Goal: Task Accomplishment & Management: Use online tool/utility

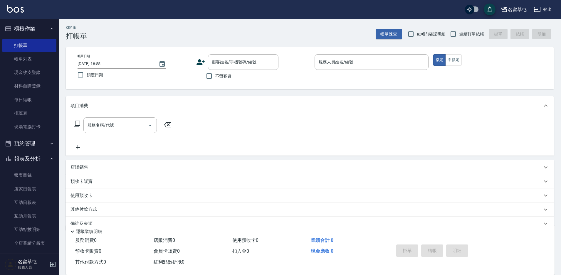
click at [216, 77] on span "不留客資" at bounding box center [223, 76] width 16 height 6
click at [215, 77] on input "不留客資" at bounding box center [209, 76] width 12 height 12
checkbox input "true"
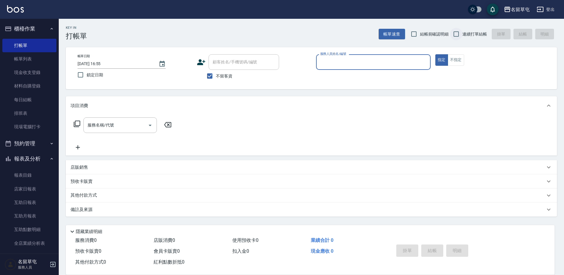
click at [462, 31] on input "連續打單結帳" at bounding box center [456, 34] width 12 height 12
checkbox input "true"
click at [378, 66] on input "服務人員姓名/編號" at bounding box center [373, 62] width 109 height 10
type input "[PERSON_NAME]-5"
type button "true"
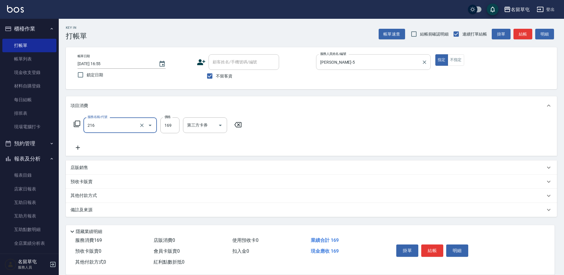
type input "剪髮169(216)"
type input "200"
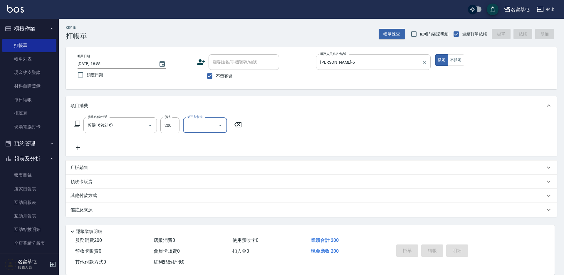
type input "[DATE] 19:01"
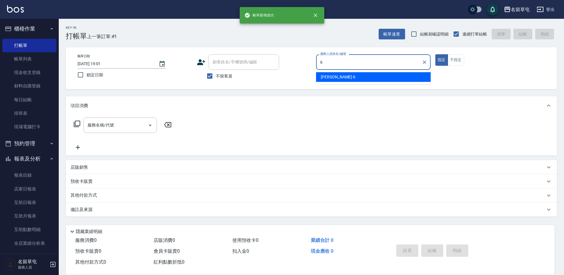
type input "[PERSON_NAME]-6"
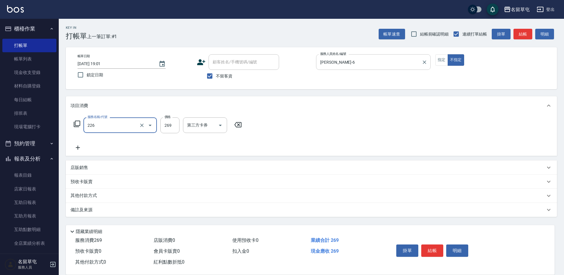
type input "洗剪269(226)"
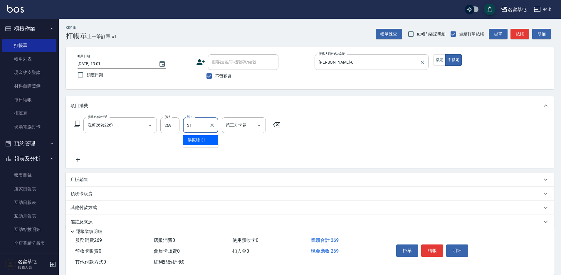
type input "[PERSON_NAME]-31"
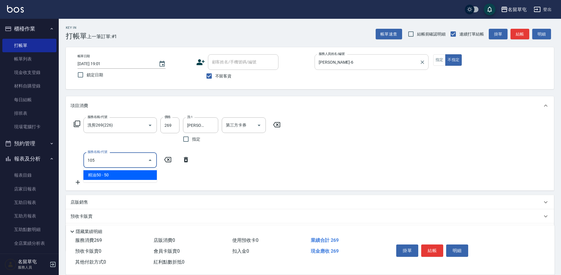
type input "精油50(105)"
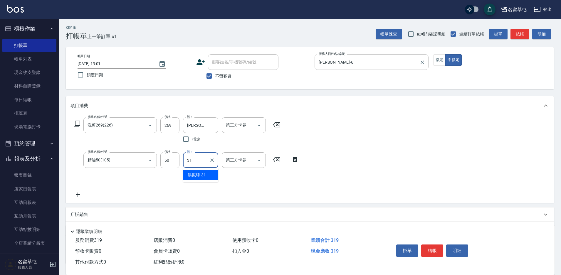
type input "[PERSON_NAME]-31"
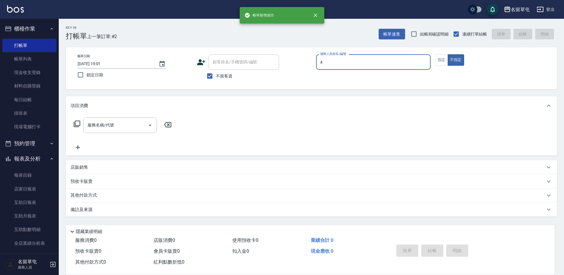
type input "[PERSON_NAME]-4"
type button "false"
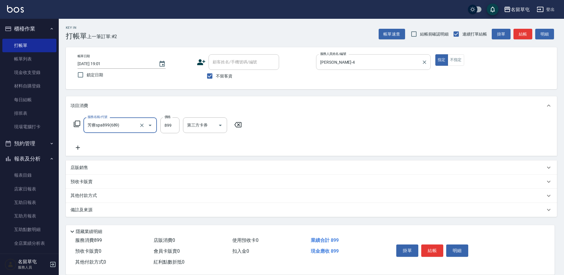
type input "芳療spa899(689)"
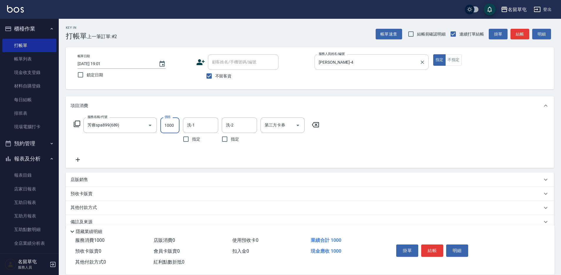
type input "1000"
type input "[PERSON_NAME]-36"
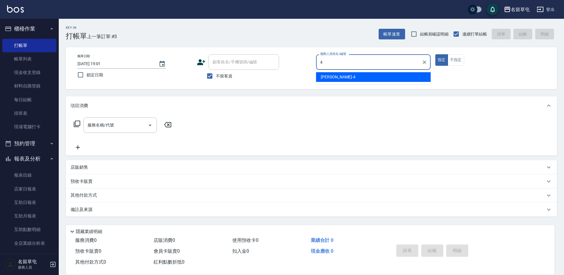
type input "[PERSON_NAME]-4"
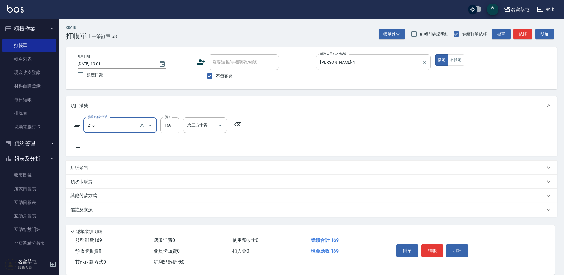
type input "剪髮169(216)"
type input "200"
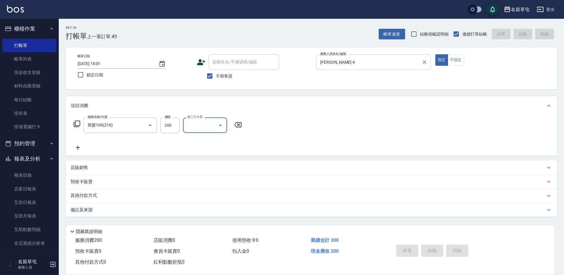
type input "[DATE] 19:02"
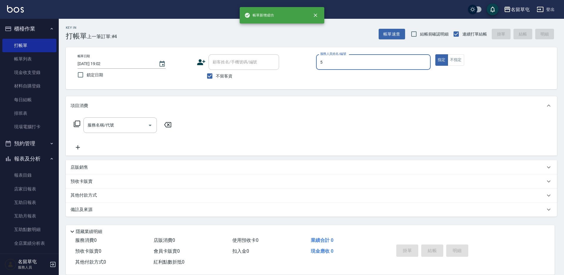
type input "[PERSON_NAME]-5"
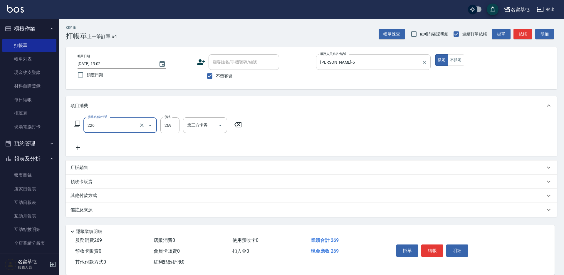
type input "洗剪269(226)"
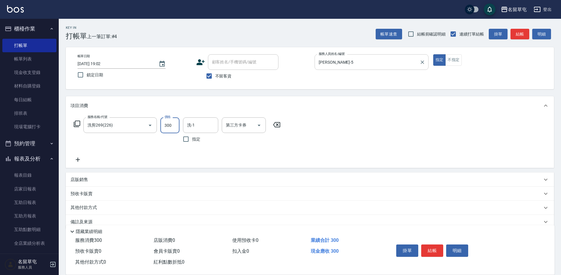
type input "300"
type input "[PERSON_NAME]-36"
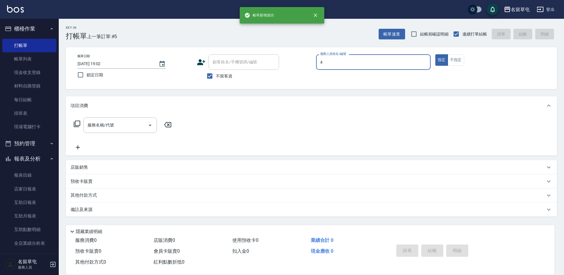
type input "[PERSON_NAME]-4"
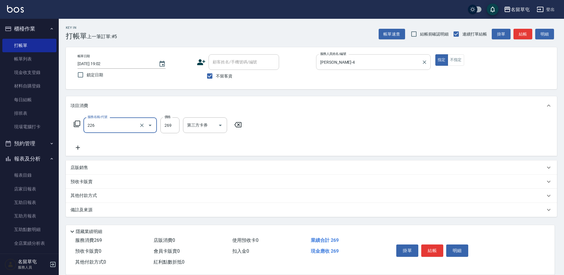
type input "洗剪269(226)"
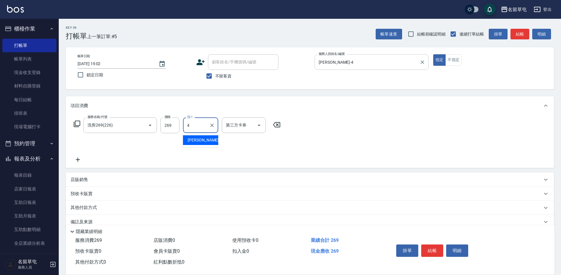
type input "[PERSON_NAME]-4"
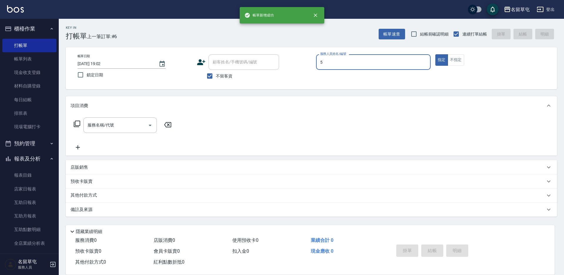
type input "[PERSON_NAME]-5"
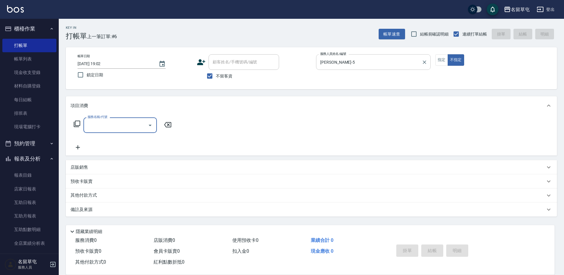
type input "3"
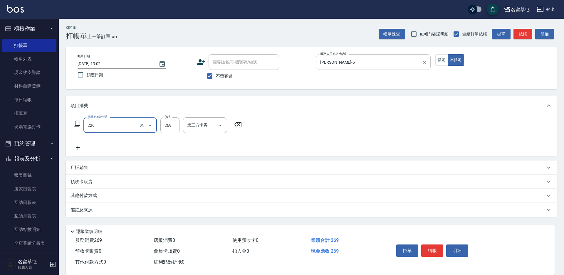
type input "洗剪269(226)"
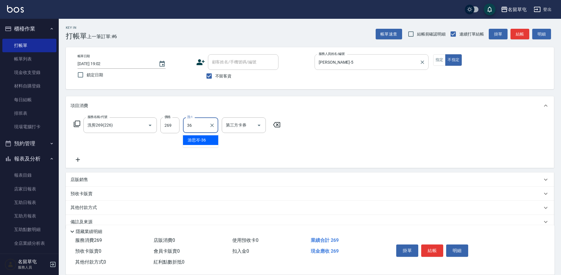
type input "[PERSON_NAME]-36"
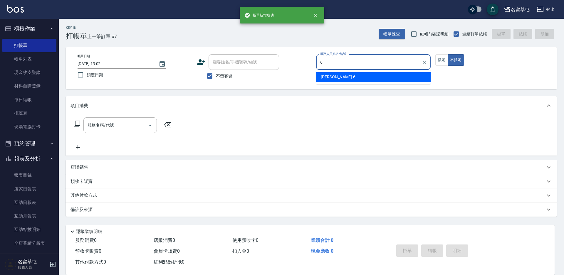
type input "[PERSON_NAME]-6"
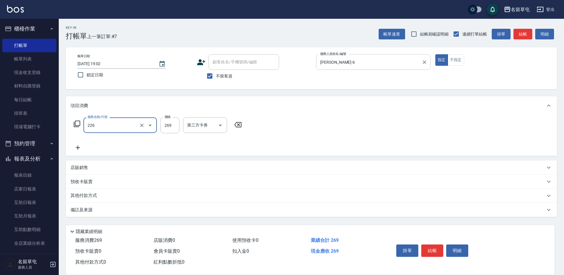
type input "洗剪269(226)"
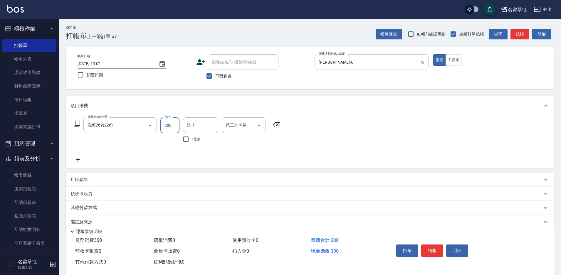
type input "300"
type input "[PERSON_NAME]-6"
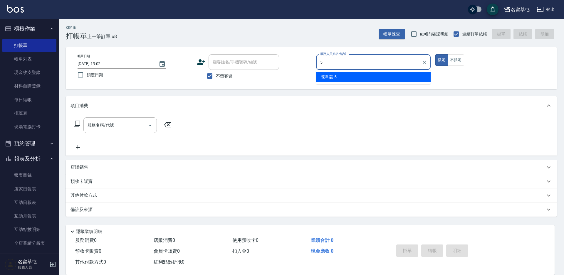
type input "[PERSON_NAME]-5"
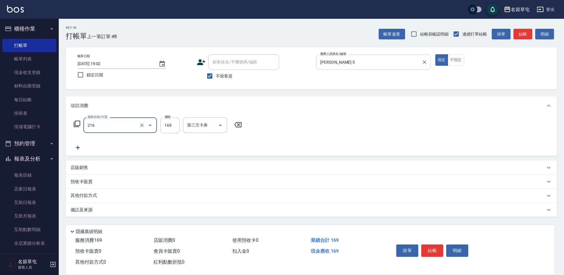
type input "剪髮169(216)"
type input "200"
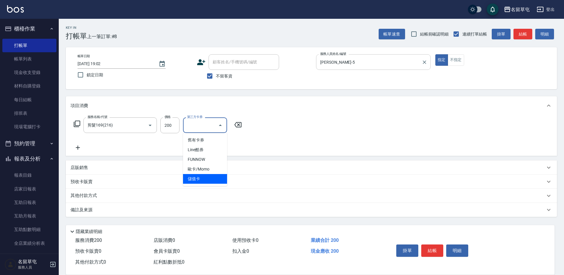
type input "儲值卡"
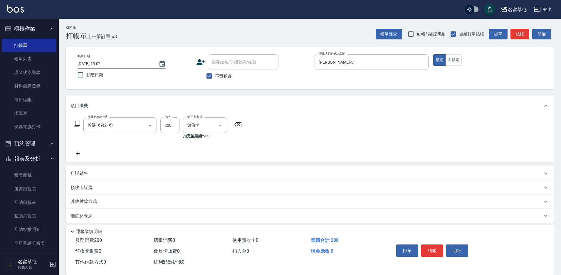
click at [226, 78] on span "不留客資" at bounding box center [223, 76] width 16 height 6
click at [215, 78] on input "不留客資" at bounding box center [209, 76] width 12 height 12
checkbox input "false"
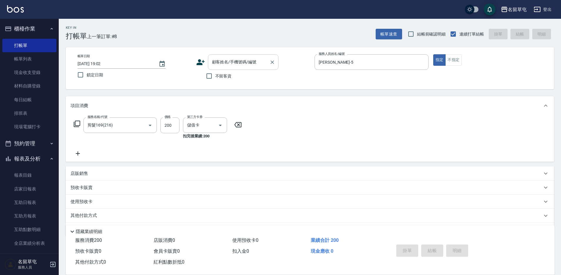
click at [232, 62] on input "顧客姓名/手機號碼/編號" at bounding box center [239, 62] width 56 height 10
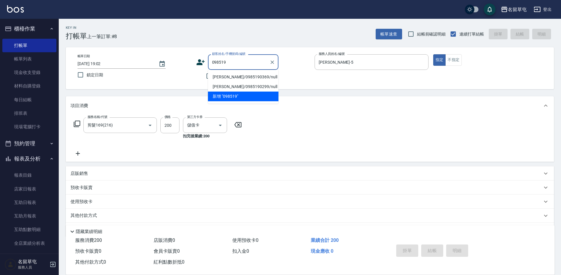
click at [238, 77] on li "[PERSON_NAME]/0985190369/null" at bounding box center [243, 77] width 70 height 10
type input "[PERSON_NAME]/0985190369/null"
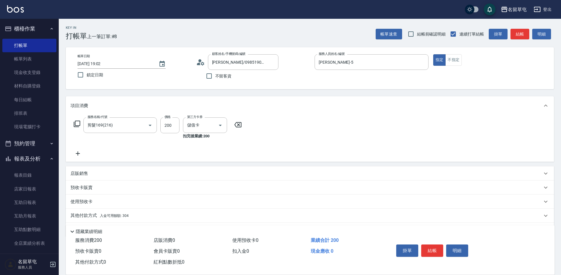
click at [298, 137] on div "服務名稱/代號 剪髮169(216) 服務名稱/代號 價格 200 價格 第三方卡券 儲值卡 第三方卡券 扣完後業績: 200" at bounding box center [310, 138] width 488 height 47
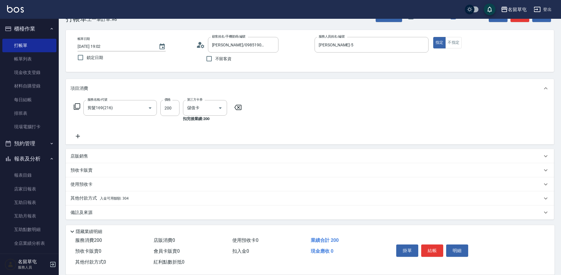
scroll to position [18, 0]
click at [82, 198] on p "其他付款方式 入金可用餘額: 304" at bounding box center [99, 197] width 58 height 6
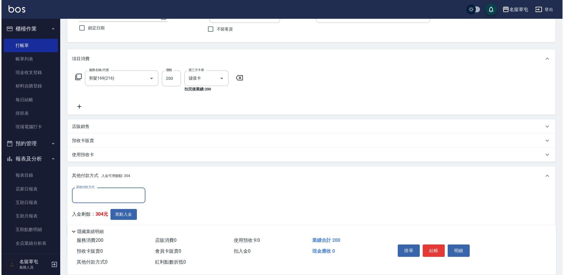
scroll to position [82, 0]
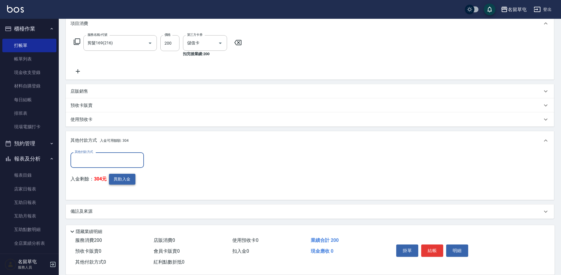
click at [123, 179] on button "異動入金" at bounding box center [122, 179] width 26 height 11
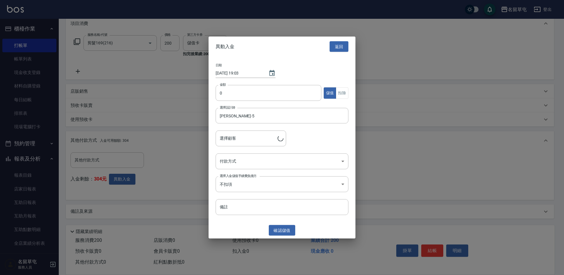
type input "[PERSON_NAME]/0985190369"
click at [265, 95] on input "0" at bounding box center [269, 93] width 106 height 16
type input "200"
click at [342, 96] on button "扣除" at bounding box center [342, 92] width 13 height 11
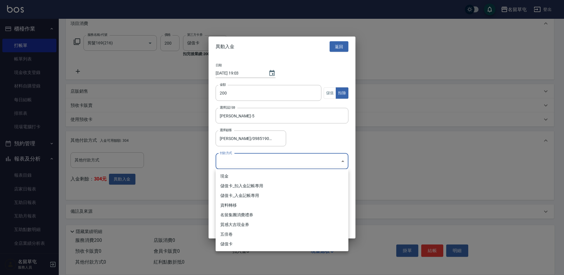
click at [268, 161] on body "名留草屯 登出 櫃檯作業 打帳單 帳單列表 現金收支登錄 材料自購登錄 每日結帳 排班表 現場電腦打卡 預約管理 預約管理 單日預約紀錄 單週預約紀錄 報表及…" at bounding box center [282, 96] width 564 height 357
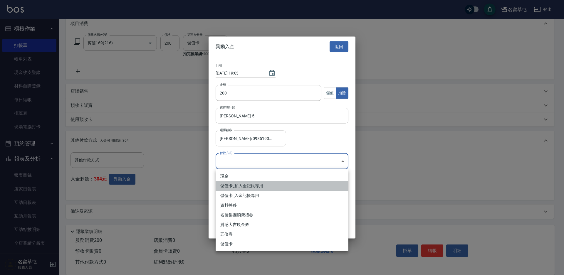
click at [259, 188] on li "儲值卡_扣入金記帳專用" at bounding box center [282, 186] width 133 height 10
type input "儲值卡_扣入金記帳專用"
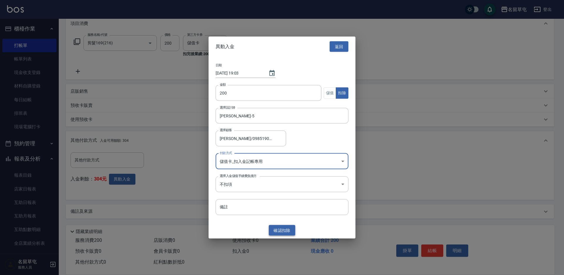
click at [278, 233] on button "確認 扣除" at bounding box center [282, 230] width 26 height 11
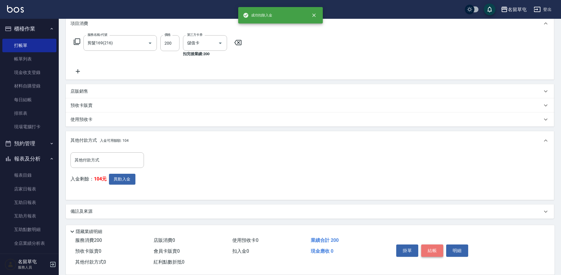
click at [434, 249] on button "結帳" at bounding box center [432, 251] width 22 height 12
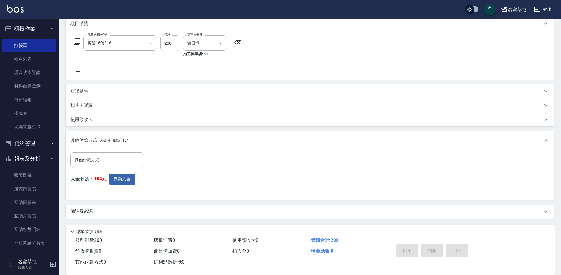
type input "[DATE] 19:03"
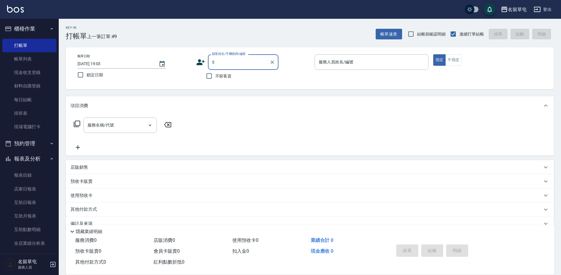
type input "[PERSON_NAME]/0985190369/null"
click at [272, 60] on icon "Clear" at bounding box center [272, 62] width 6 height 6
drag, startPoint x: 218, startPoint y: 76, endPoint x: 229, endPoint y: 76, distance: 10.6
click at [219, 76] on span "不留客資" at bounding box center [223, 76] width 16 height 6
click at [215, 76] on input "不留客資" at bounding box center [209, 76] width 12 height 12
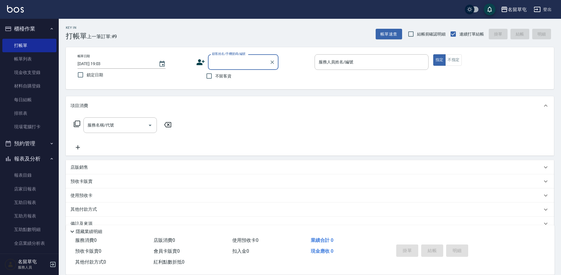
checkbox input "true"
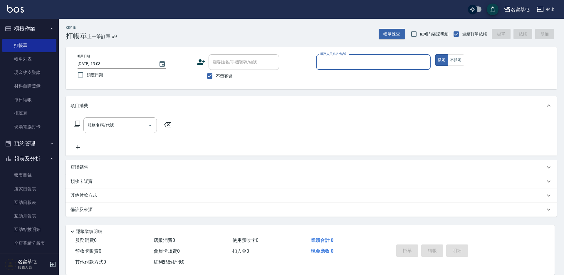
click at [346, 63] on input "服務人員姓名/編號" at bounding box center [373, 62] width 109 height 10
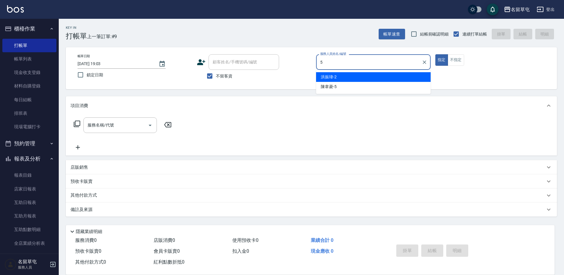
type input "[PERSON_NAME]-5"
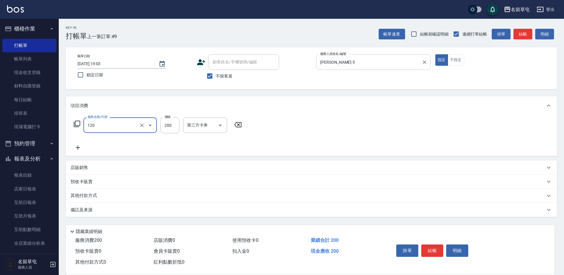
type input "New洗200(120)"
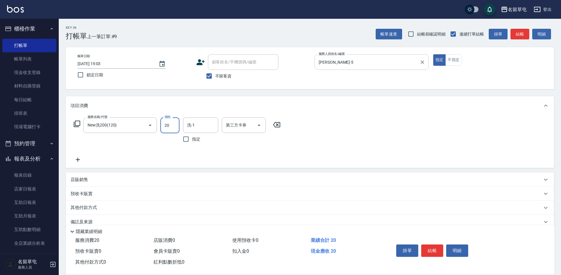
type input "200"
type input "[PERSON_NAME]-36"
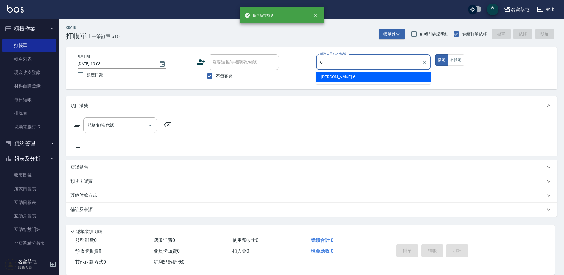
type input "[PERSON_NAME]-6"
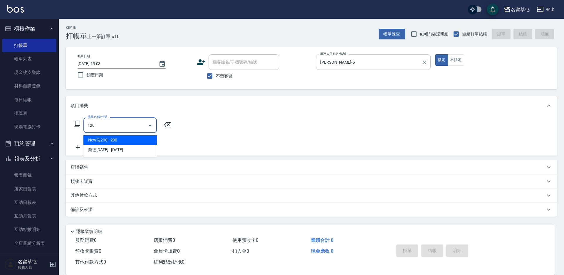
type input "New洗200(120)"
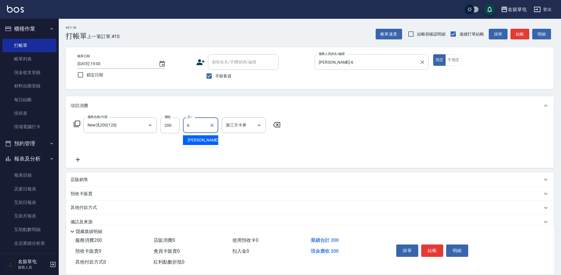
type input "[PERSON_NAME]-6"
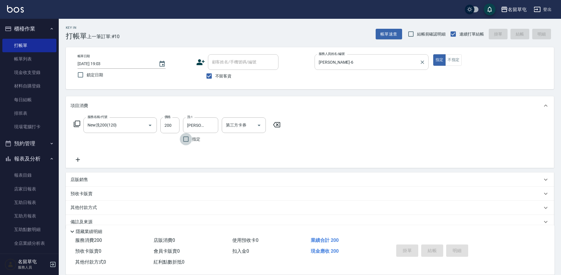
type input "[DATE] 19:04"
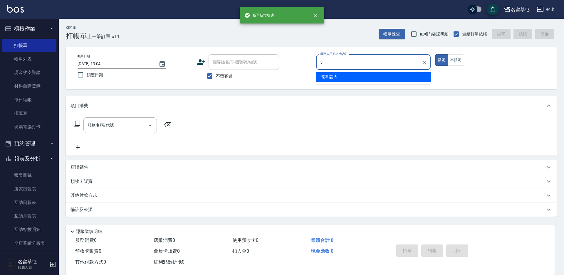
type input "[PERSON_NAME]-5"
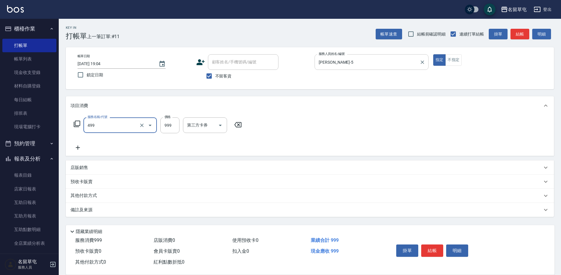
type input "染髮999(499)"
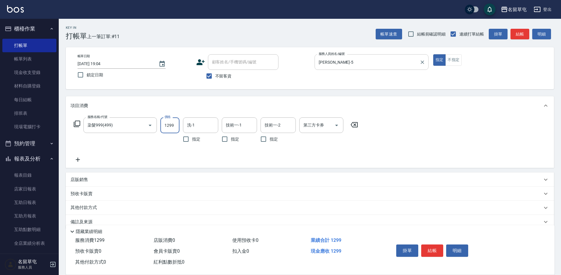
type input "1299"
type input "[PERSON_NAME]-36"
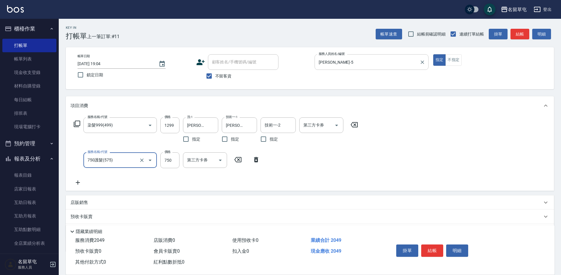
type input "750護髮(575)"
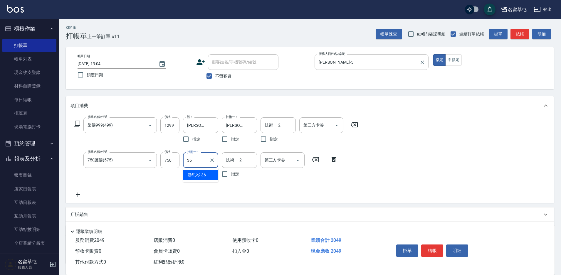
type input "[PERSON_NAME]-36"
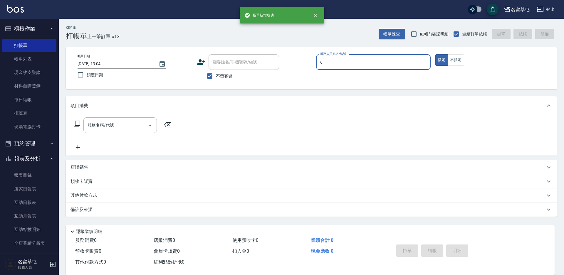
type input "[PERSON_NAME]-6"
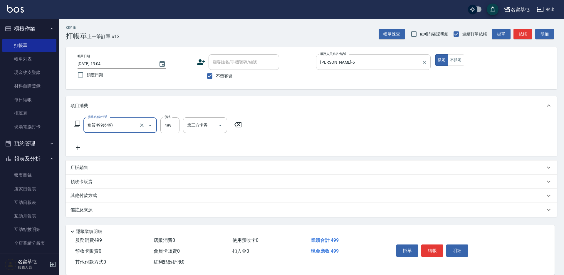
type input "角質499(649)"
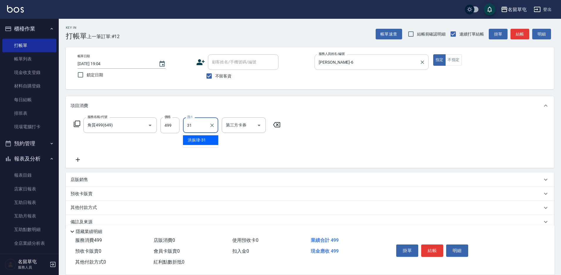
type input "[PERSON_NAME]-31"
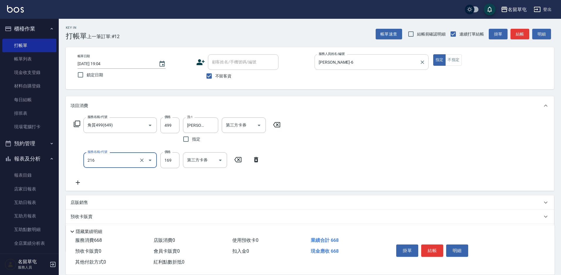
type input "剪髮169(216)"
type input "200"
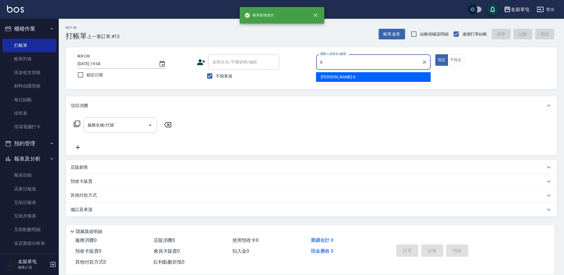
type input "[PERSON_NAME]-6"
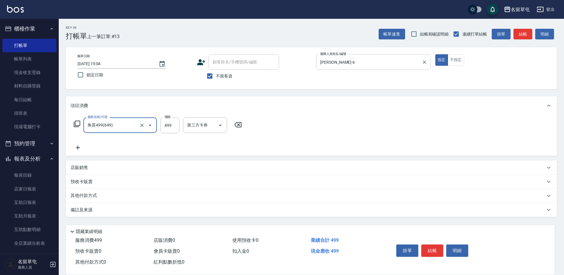
type input "角質499(649)"
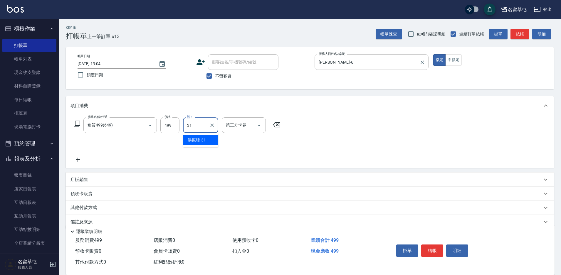
type input "[PERSON_NAME]-31"
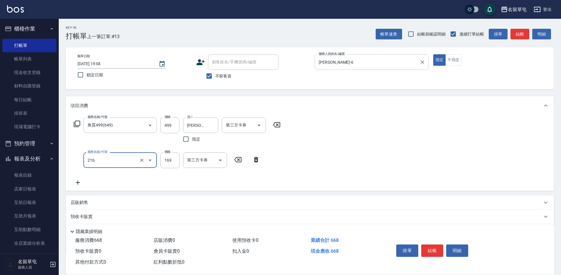
type input "剪髮169(216)"
type input "200"
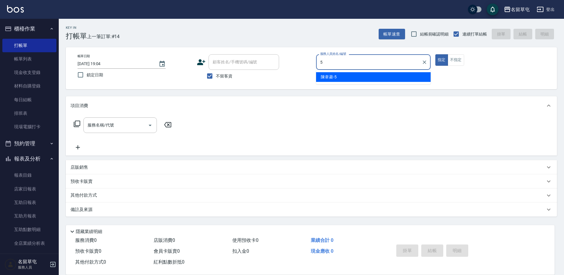
type input "[PERSON_NAME]-5"
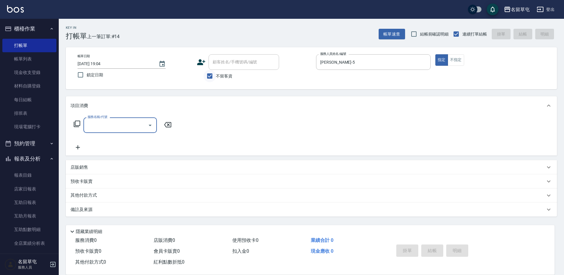
click at [214, 77] on input "不留客資" at bounding box center [210, 76] width 12 height 12
checkbox input "false"
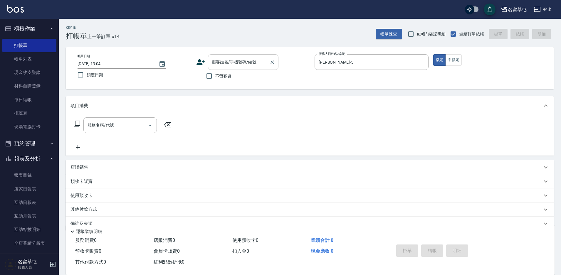
click at [238, 63] on input "顧客姓名/手機號碼/編號" at bounding box center [239, 62] width 56 height 10
click at [236, 77] on li "[PERSON_NAME]/0987371990/null" at bounding box center [243, 77] width 70 height 10
type input "[PERSON_NAME]/0987371990/null"
click at [100, 130] on input "服務名稱/代號" at bounding box center [115, 125] width 59 height 10
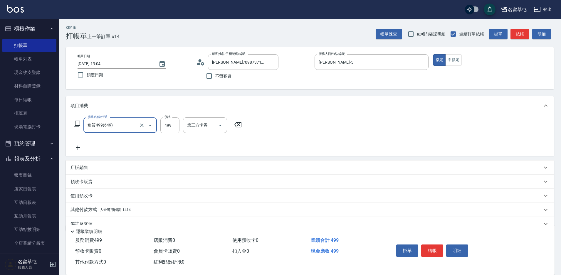
type input "角質499(649)"
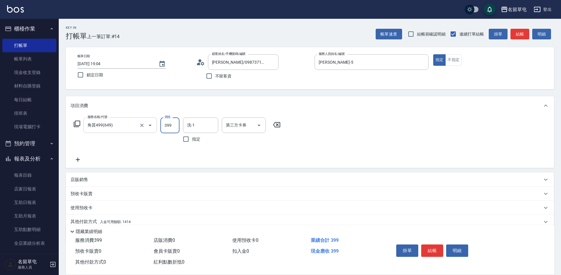
type input "399"
type input "[PERSON_NAME]-36"
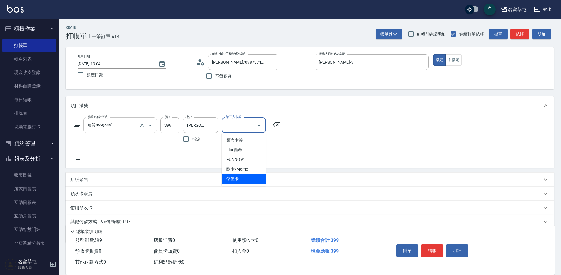
type input "儲值卡"
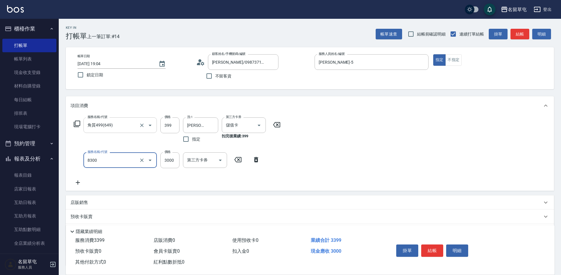
type input "儲3000(8300)"
type input "1000"
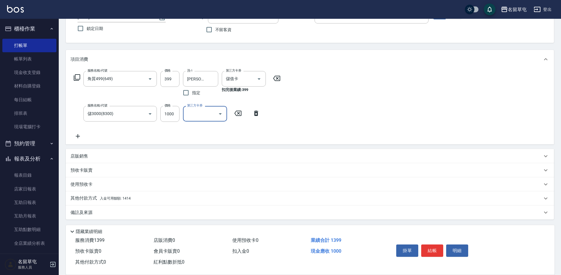
scroll to position [47, 0]
click at [91, 196] on p "其他付款方式 入金可用餘額: 1414" at bounding box center [100, 197] width 60 height 6
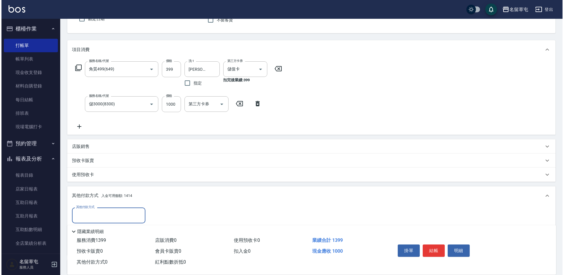
scroll to position [111, 0]
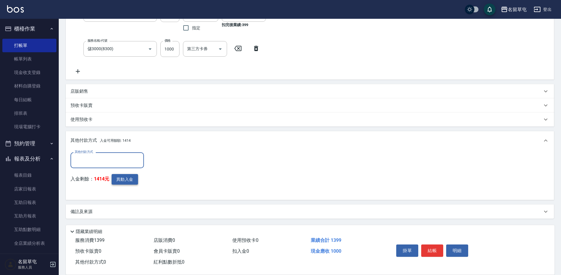
click at [120, 182] on button "異動入金" at bounding box center [125, 179] width 26 height 11
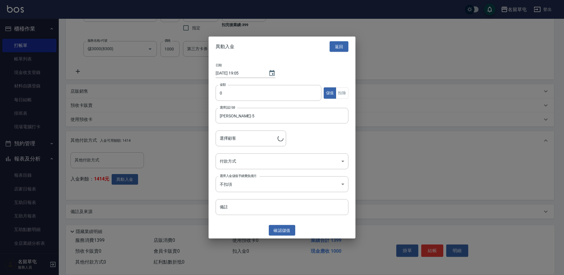
type input "[PERSON_NAME]/0987371990"
click at [236, 93] on input "0" at bounding box center [269, 93] width 106 height 16
type input "1000"
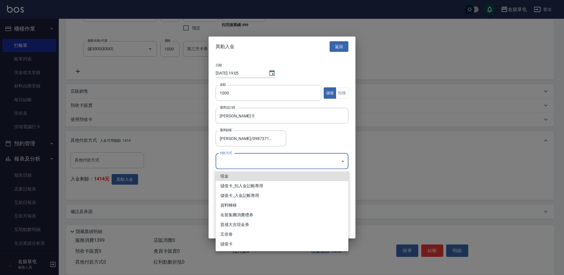
click at [236, 162] on body "名留草屯 登出 櫃檯作業 打帳單 帳單列表 現金收支登錄 材料自購登錄 每日結帳 排班表 現場電腦打卡 預約管理 預約管理 單日預約紀錄 單週預約紀錄 報表及…" at bounding box center [282, 82] width 564 height 386
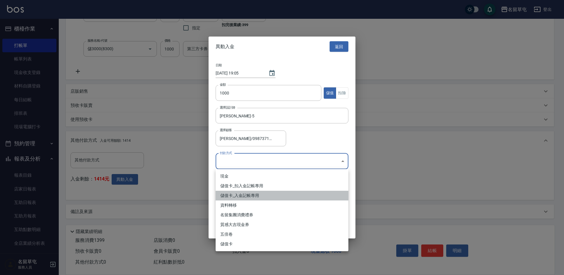
click at [235, 193] on li "儲值卡_入金記帳專用" at bounding box center [282, 196] width 133 height 10
type input "儲值卡_入金記帳專用"
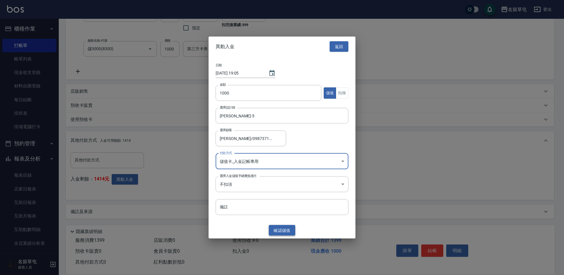
click at [289, 230] on button "確認 儲值" at bounding box center [282, 230] width 26 height 11
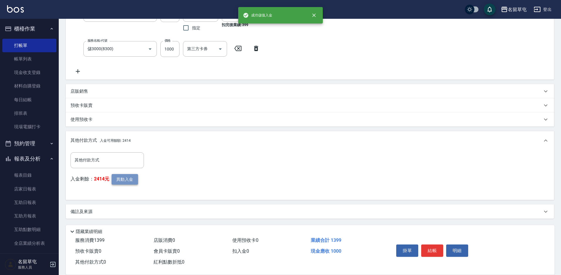
click at [134, 178] on button "異動入金" at bounding box center [125, 179] width 26 height 11
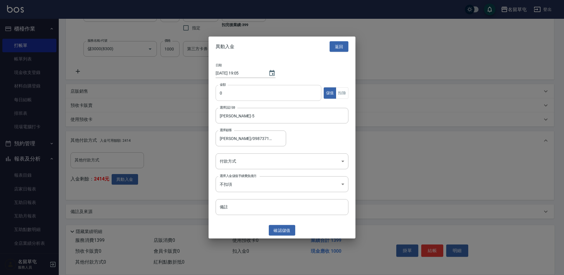
click at [264, 99] on input "0" at bounding box center [269, 93] width 106 height 16
type input "399"
click at [348, 92] on button "扣除" at bounding box center [342, 92] width 13 height 11
click at [256, 162] on body "名留草屯 登出 櫃檯作業 打帳單 帳單列表 現金收支登錄 材料自購登錄 每日結帳 排班表 現場電腦打卡 預約管理 預約管理 單日預約紀錄 單週預約紀錄 報表及…" at bounding box center [282, 82] width 564 height 386
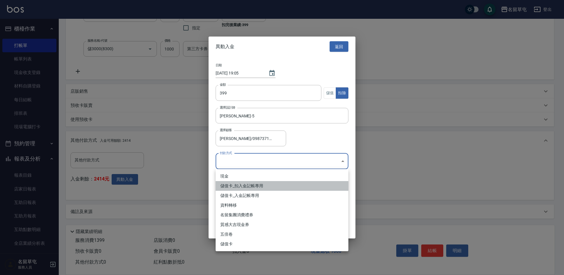
click at [248, 188] on li "儲值卡_扣入金記帳專用" at bounding box center [282, 186] width 133 height 10
type input "儲值卡_扣入金記帳專用"
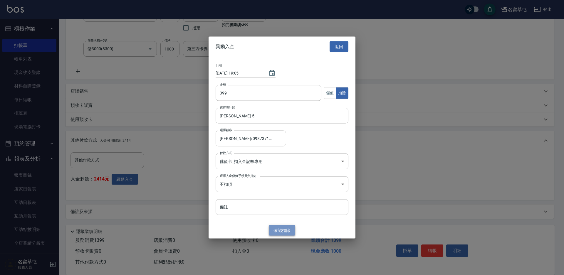
click at [283, 226] on button "確認 扣除" at bounding box center [282, 230] width 26 height 11
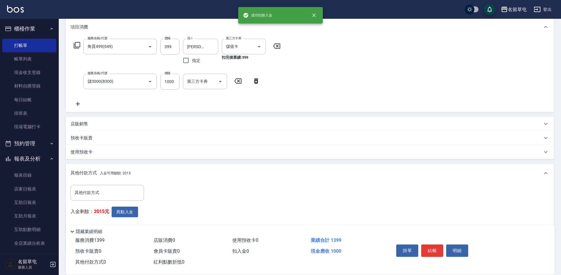
scroll to position [23, 0]
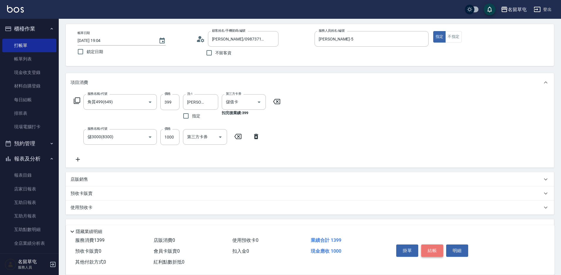
click at [435, 248] on button "結帳" at bounding box center [432, 251] width 22 height 12
type input "[DATE] 19:05"
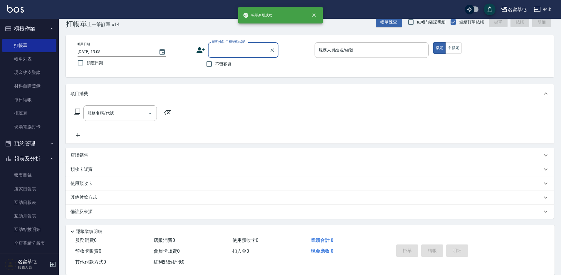
scroll to position [12, 0]
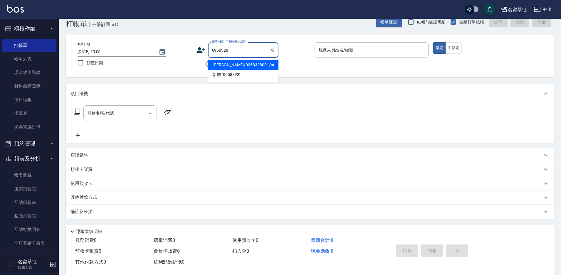
click at [231, 65] on li "[PERSON_NAME]/0958328081/null" at bounding box center [243, 65] width 70 height 10
type input "[PERSON_NAME]/0958328081/null"
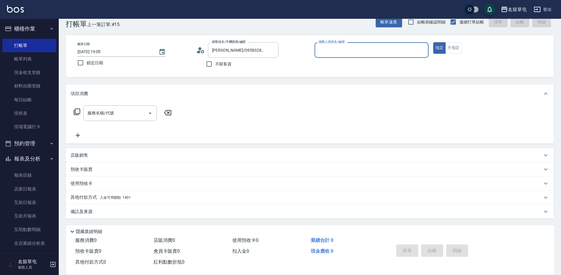
click at [349, 58] on div "服務人員姓名/編號" at bounding box center [372, 50] width 114 height 16
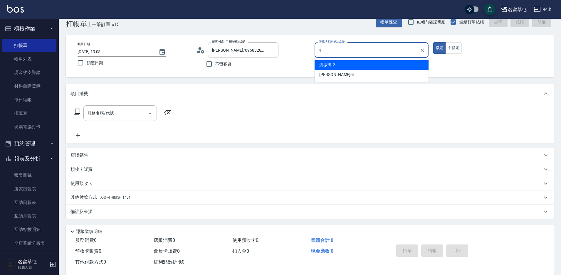
type input "[PERSON_NAME]-4"
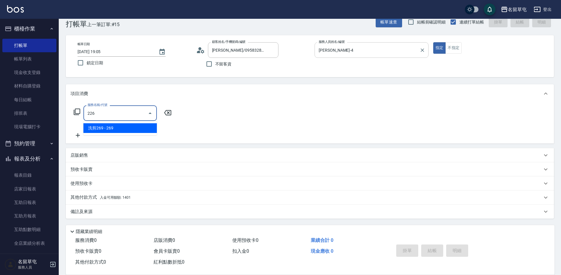
type input "洗剪269(226)"
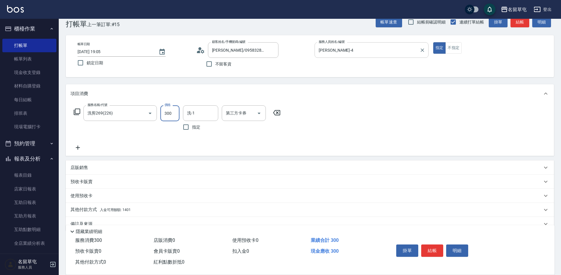
type input "300"
type input "[PERSON_NAME]-36"
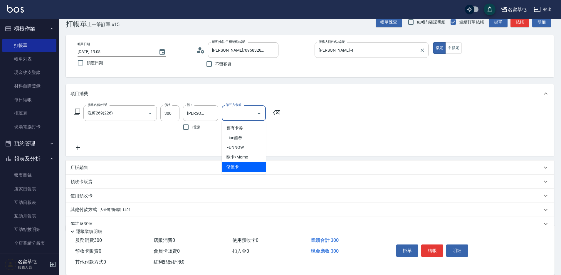
type input "儲值卡"
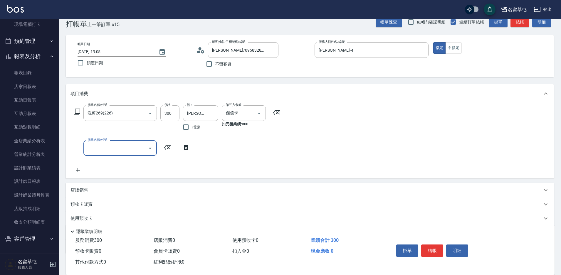
scroll to position [47, 0]
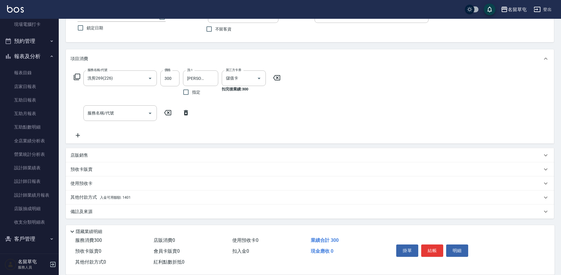
click at [99, 198] on p "其他付款方式 入金可用餘額: 1401" at bounding box center [100, 197] width 60 height 6
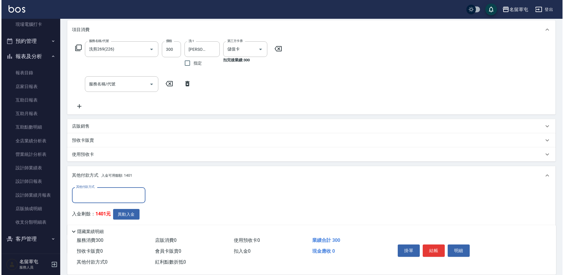
scroll to position [111, 0]
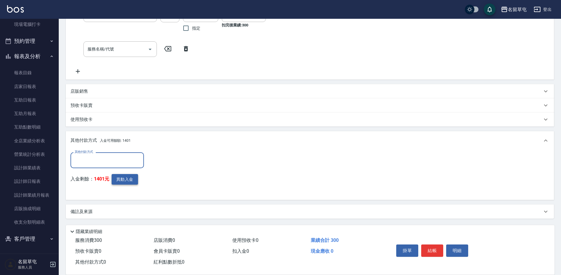
click at [122, 180] on button "異動入金" at bounding box center [125, 179] width 26 height 11
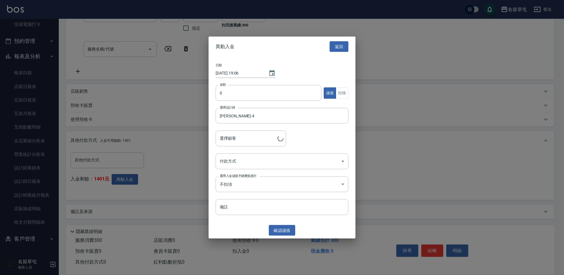
type input "[PERSON_NAME]/0958328081"
click at [239, 94] on input "0" at bounding box center [269, 93] width 106 height 16
type input "300"
click at [347, 94] on button "扣除" at bounding box center [342, 92] width 13 height 11
click at [272, 158] on body "名留草屯 登出 櫃檯作業 打帳單 帳單列表 現金收支登錄 材料自購登錄 每日結帳 排班表 現場電腦打卡 預約管理 預約管理 單日預約紀錄 單週預約紀錄 報表及…" at bounding box center [282, 82] width 564 height 386
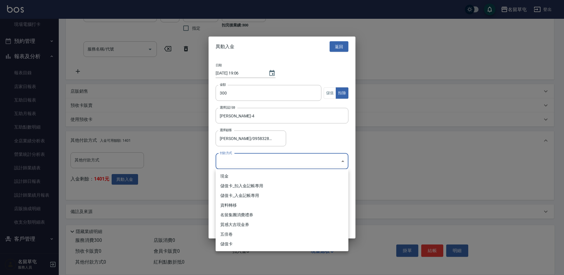
click at [265, 186] on li "儲值卡_扣入金記帳專用" at bounding box center [282, 186] width 133 height 10
type input "儲值卡_扣入金記帳專用"
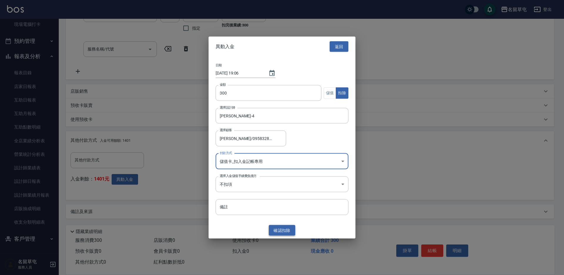
click at [284, 232] on button "確認 扣除" at bounding box center [282, 230] width 26 height 11
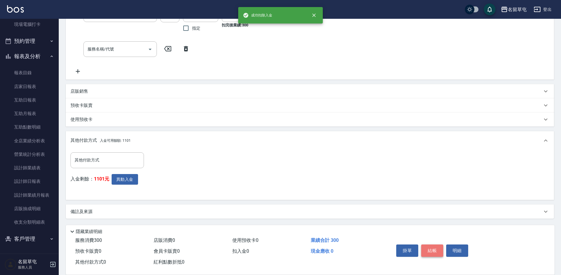
click at [432, 249] on button "結帳" at bounding box center [432, 251] width 22 height 12
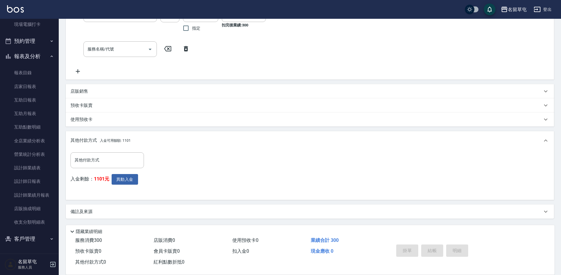
type input "[DATE] 19:06"
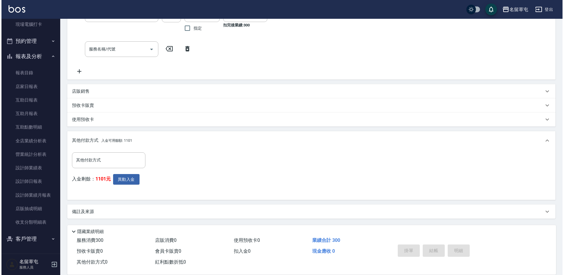
scroll to position [0, 0]
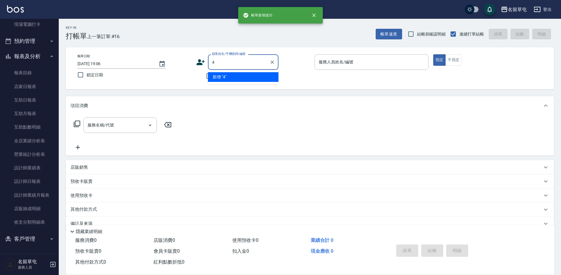
type input "4"
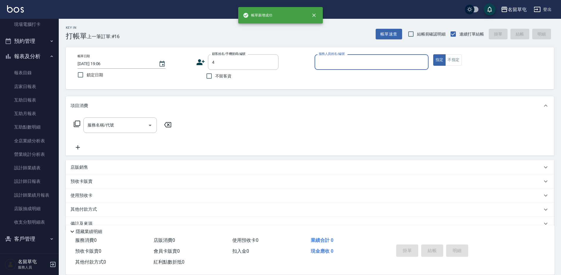
click at [433, 54] on button "指定" at bounding box center [439, 59] width 13 height 11
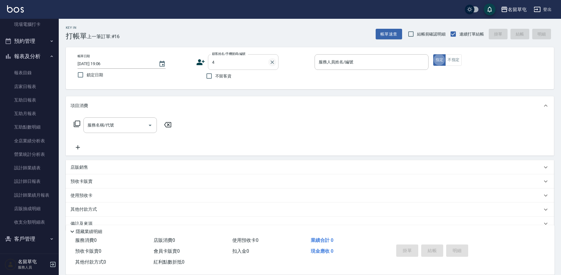
click at [273, 62] on icon "Clear" at bounding box center [272, 63] width 4 height 4
click at [225, 76] on span "不留客資" at bounding box center [223, 76] width 16 height 6
click at [215, 76] on input "不留客資" at bounding box center [209, 76] width 12 height 12
checkbox input "true"
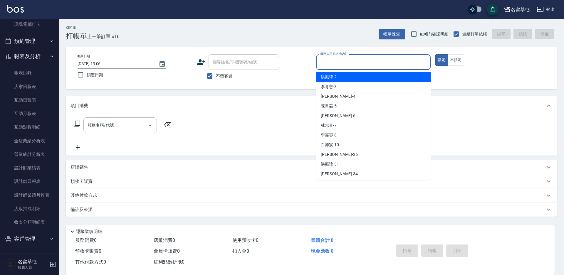
click at [350, 65] on input "服務人員姓名/編號" at bounding box center [373, 62] width 109 height 10
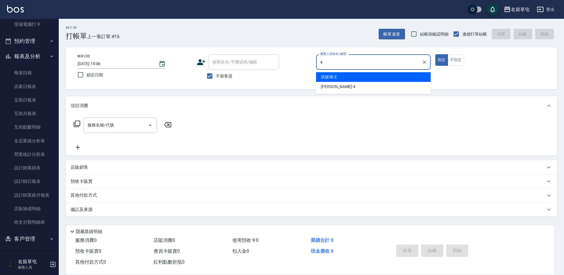
type input "[PERSON_NAME]-4"
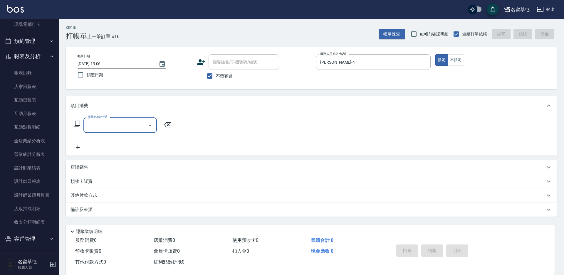
click at [450, 67] on div "帳單日期 [DATE] 19:06 鎖定日期 顧客姓名/手機號碼/編號 顧客姓名/手機號碼/編號 不留客資 服務人員姓名/編號 [PERSON_NAME]-4…" at bounding box center [311, 68] width 477 height 28
click at [458, 63] on button "不指定" at bounding box center [456, 59] width 16 height 11
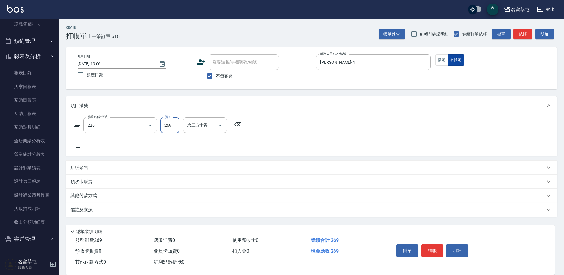
type input "洗剪269(226)"
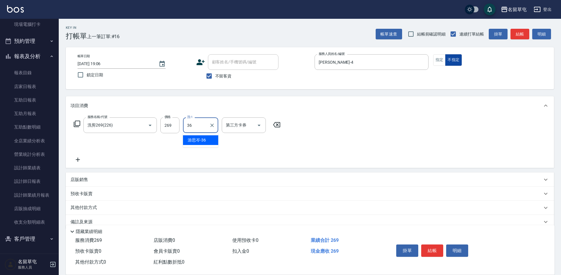
type input "[PERSON_NAME]-36"
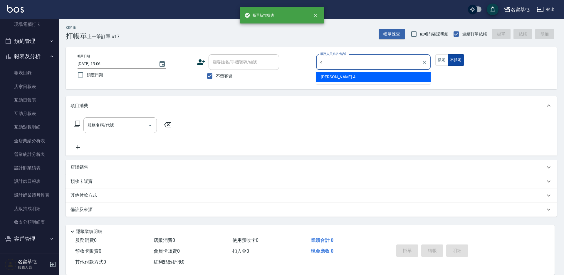
type input "[PERSON_NAME]-4"
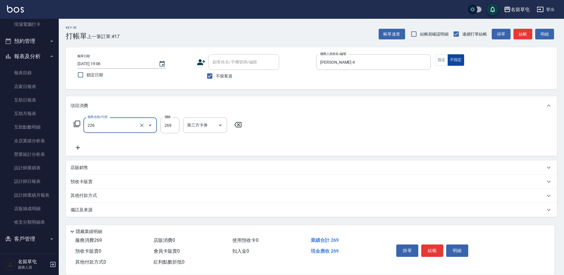
type input "洗剪269(226)"
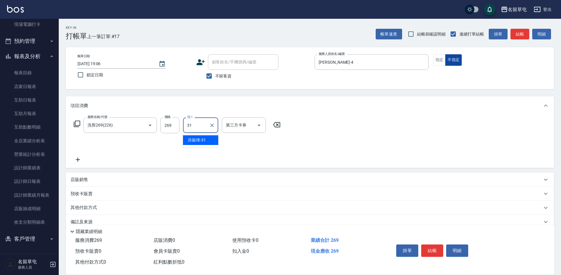
type input "[PERSON_NAME]-31"
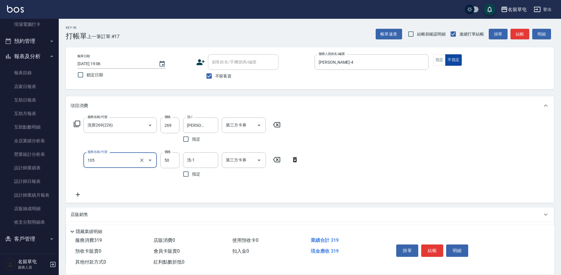
type input "精油50(105)"
type input "[PERSON_NAME]-31"
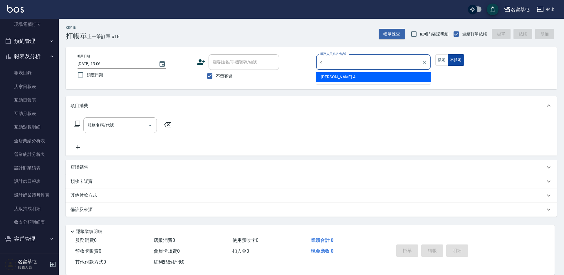
type input "[PERSON_NAME]-4"
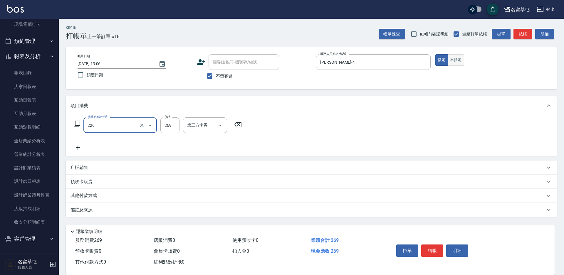
type input "洗剪269(226)"
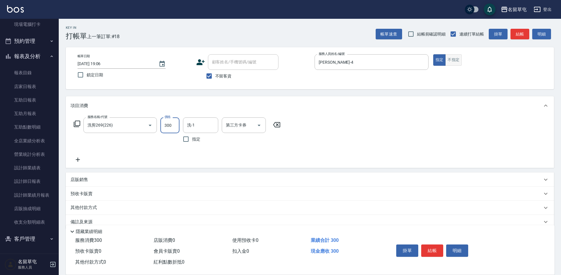
type input "300"
type input "[PERSON_NAME]-36"
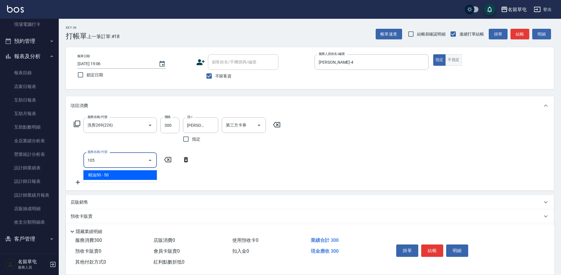
type input "精油50(105)"
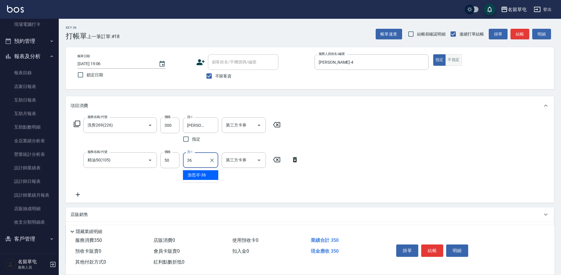
type input "[PERSON_NAME]-36"
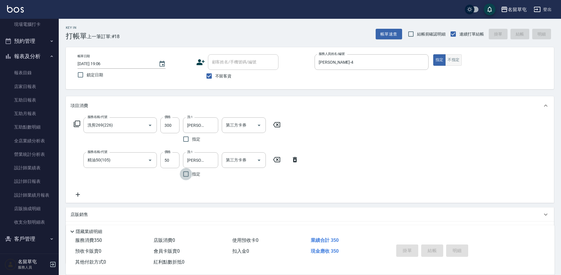
type input "[DATE] 19:07"
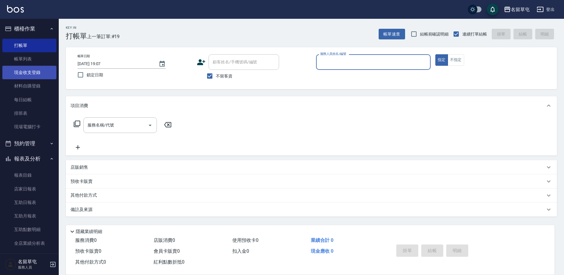
click at [29, 74] on link "現金收支登錄" at bounding box center [29, 73] width 54 height 14
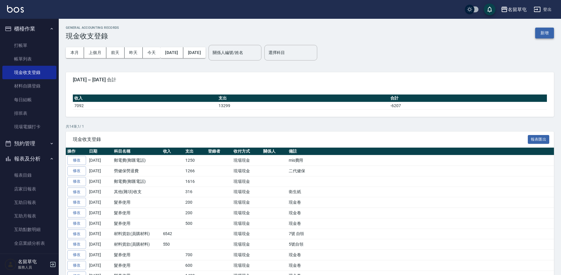
click at [548, 32] on button "新增" at bounding box center [544, 33] width 19 height 11
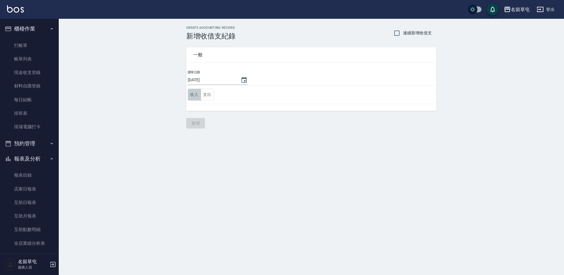
click at [190, 97] on button "收入" at bounding box center [194, 95] width 13 height 12
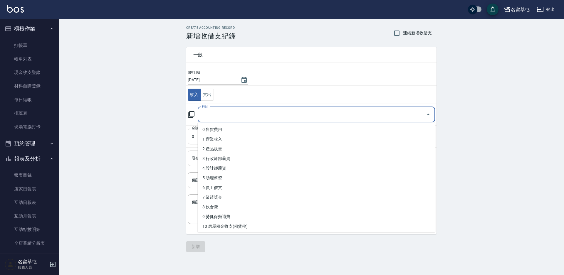
click at [239, 118] on input "科目" at bounding box center [311, 115] width 223 height 10
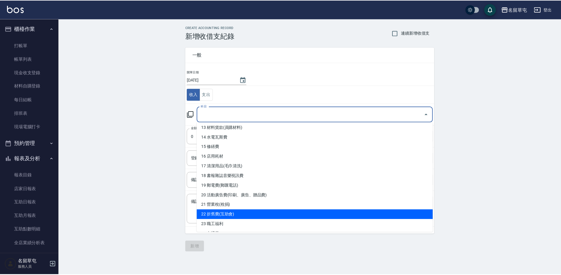
scroll to position [117, 0]
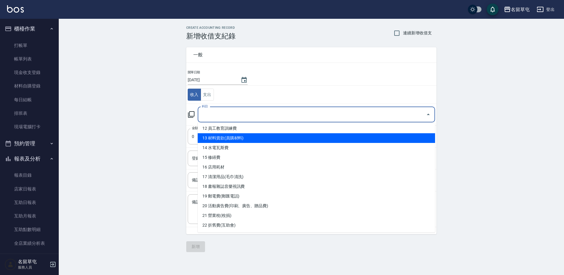
click at [232, 137] on li "13 材料貨款(員購材料)" at bounding box center [316, 138] width 237 height 10
type input "13 材料貨款(員購材料)"
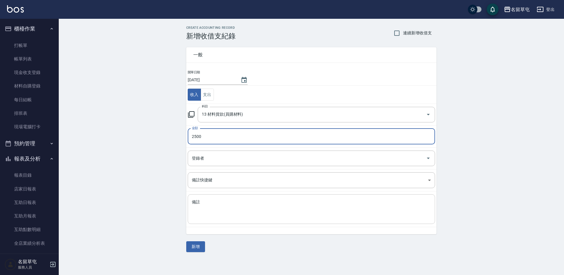
type input "2500"
click at [208, 213] on textarea "備註" at bounding box center [311, 209] width 239 height 20
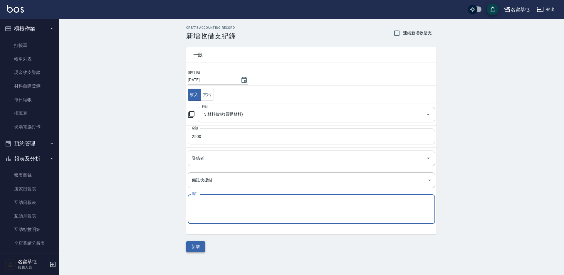
click at [201, 248] on button "新增" at bounding box center [195, 246] width 19 height 11
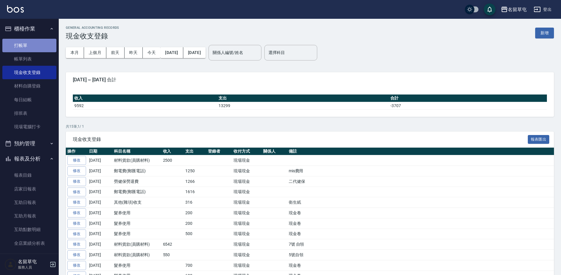
click at [37, 46] on link "打帳單" at bounding box center [29, 46] width 54 height 14
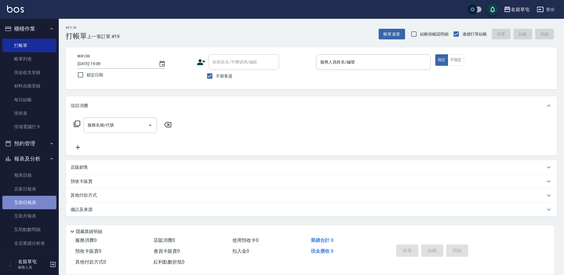
click at [33, 200] on link "互助日報表" at bounding box center [29, 203] width 54 height 14
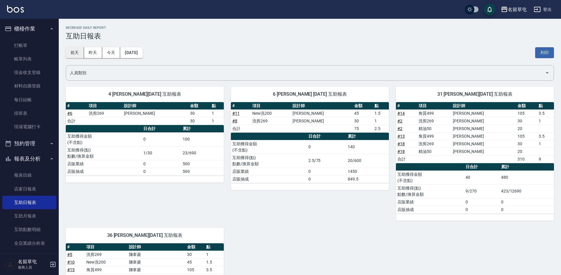
click at [80, 49] on button "前天" at bounding box center [75, 52] width 18 height 11
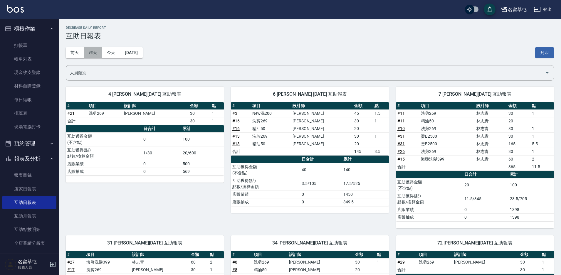
click at [89, 51] on button "昨天" at bounding box center [93, 52] width 18 height 11
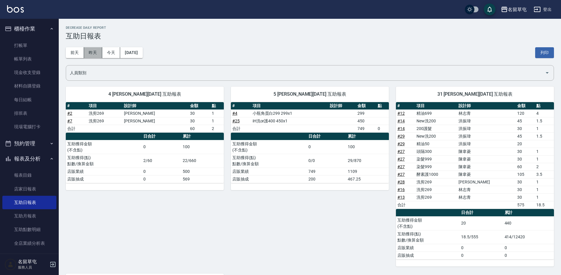
click at [97, 52] on button "昨天" at bounding box center [93, 52] width 18 height 11
click at [106, 53] on button "今天" at bounding box center [111, 52] width 18 height 11
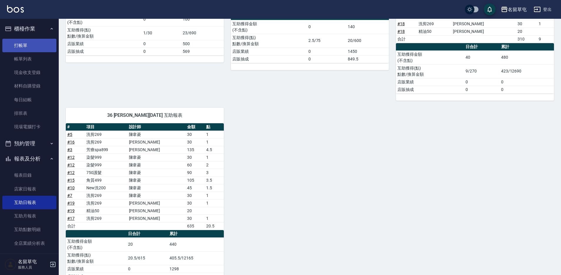
scroll to position [110, 0]
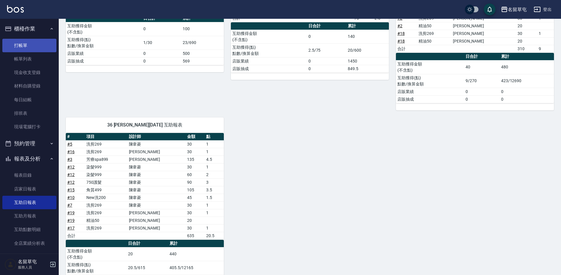
click at [23, 46] on link "打帳單" at bounding box center [29, 46] width 54 height 14
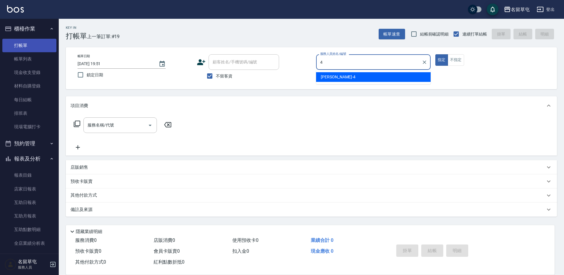
type input "[PERSON_NAME]-4"
type button "true"
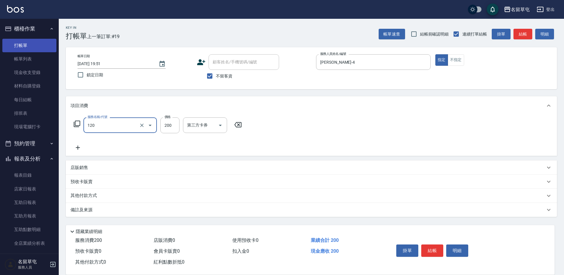
type input "New洗200(120)"
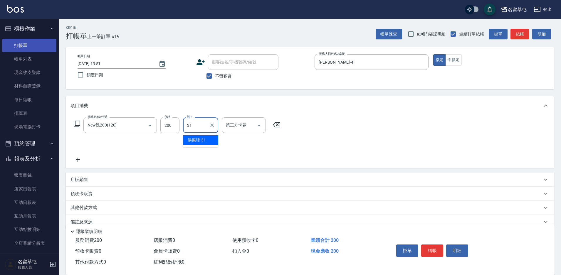
type input "[PERSON_NAME]-31"
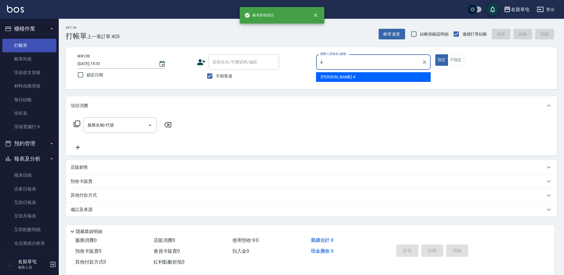
type input "[PERSON_NAME]-4"
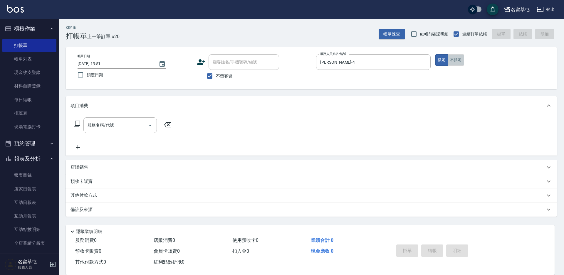
click at [461, 58] on button "不指定" at bounding box center [456, 59] width 16 height 11
type button "false"
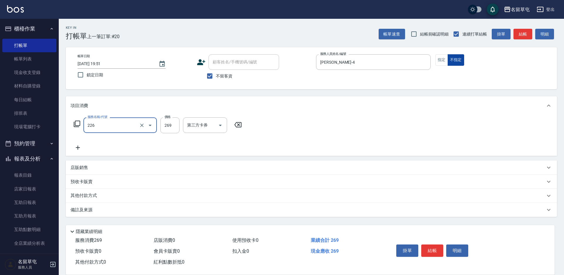
type input "洗剪269(226)"
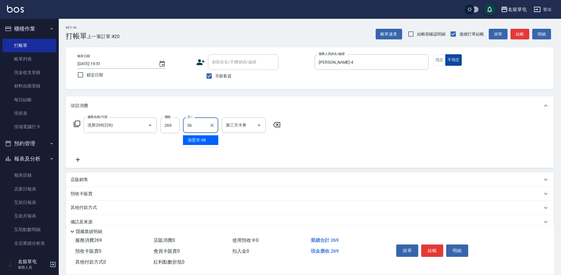
type input "[PERSON_NAME]-36"
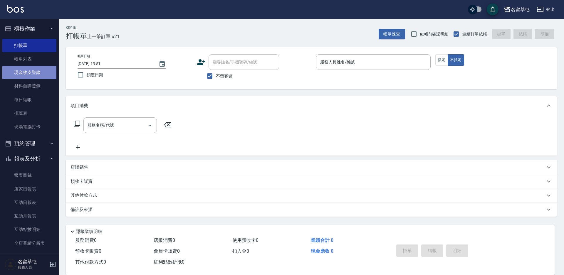
click at [35, 72] on link "現金收支登錄" at bounding box center [29, 73] width 54 height 14
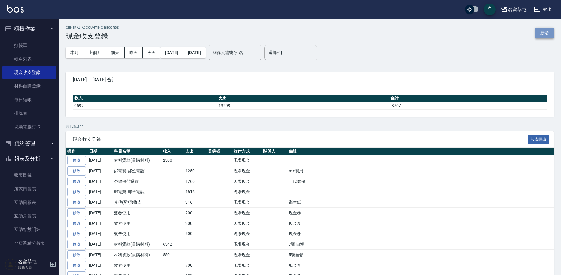
click at [545, 31] on button "新增" at bounding box center [544, 33] width 19 height 11
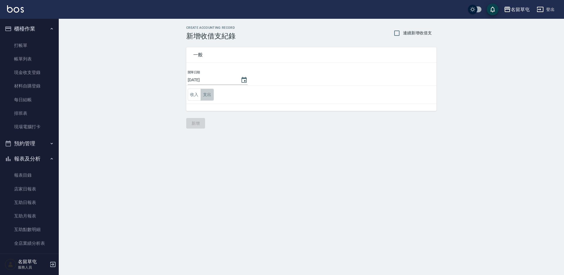
click at [206, 95] on button "支出" at bounding box center [207, 95] width 13 height 12
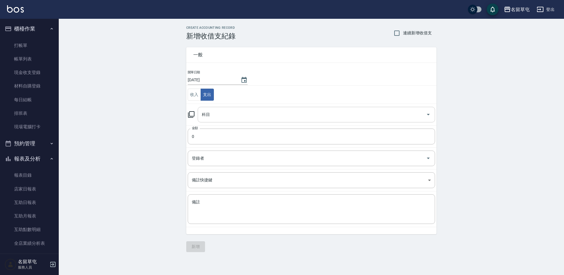
click at [223, 115] on input "科目" at bounding box center [311, 115] width 223 height 10
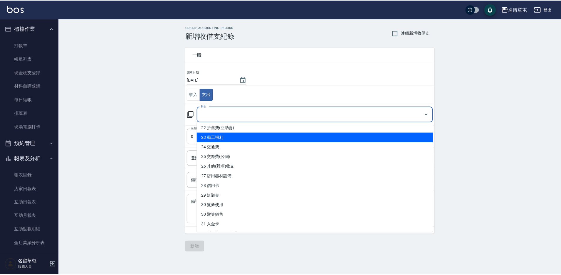
scroll to position [235, 0]
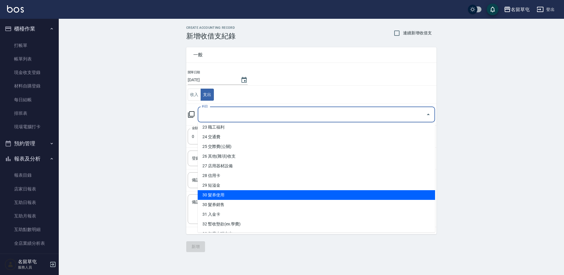
click at [230, 196] on li "30 髮券使用" at bounding box center [316, 195] width 237 height 10
type input "30 髮券使用"
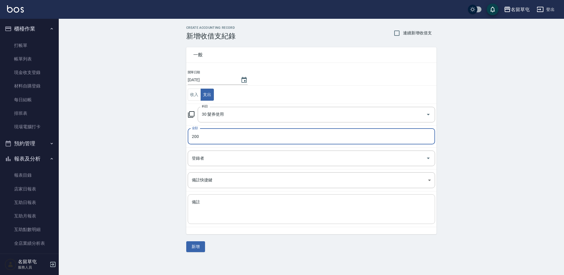
type input "200"
click at [228, 204] on textarea "備註" at bounding box center [311, 209] width 239 height 20
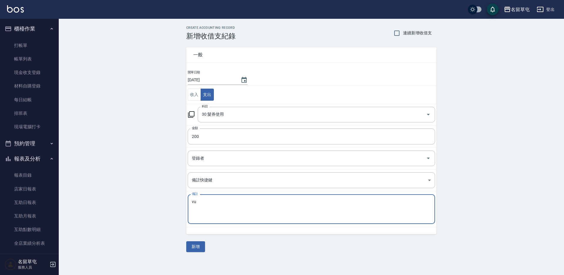
type textarea "v"
type textarea "現金卷"
click at [197, 247] on button "新增" at bounding box center [195, 246] width 19 height 11
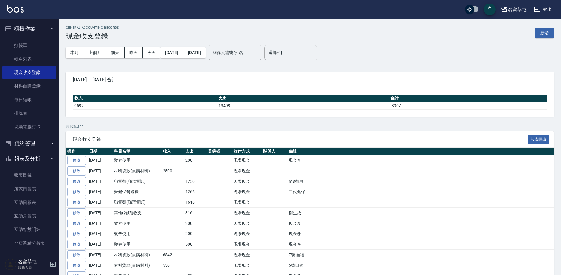
scroll to position [29, 0]
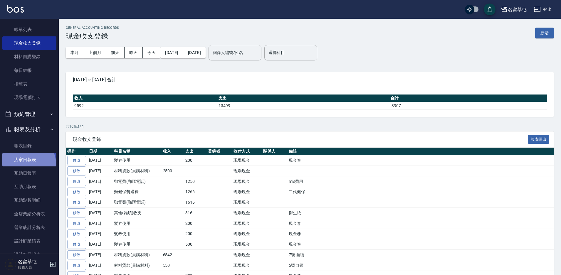
click at [26, 164] on link "店家日報表" at bounding box center [29, 160] width 54 height 14
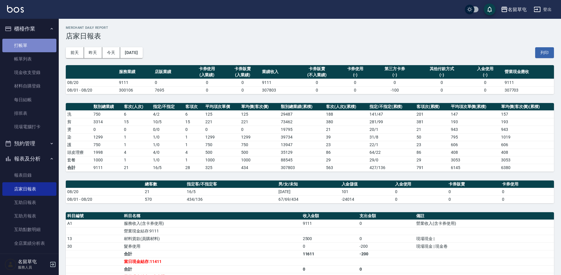
click at [35, 49] on link "打帳單" at bounding box center [29, 46] width 54 height 14
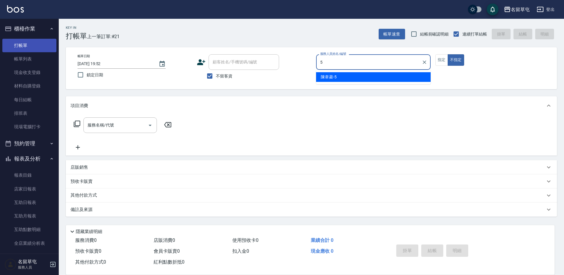
type input "[PERSON_NAME]-5"
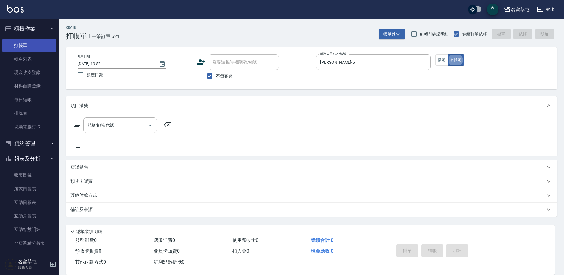
type button "false"
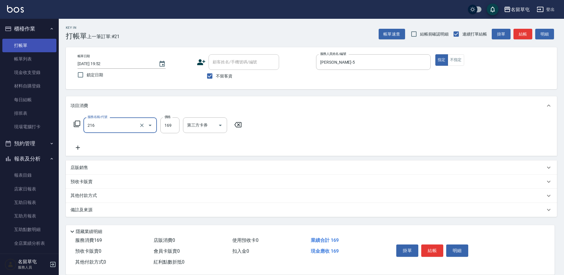
type input "剪髮169(216)"
type input "200"
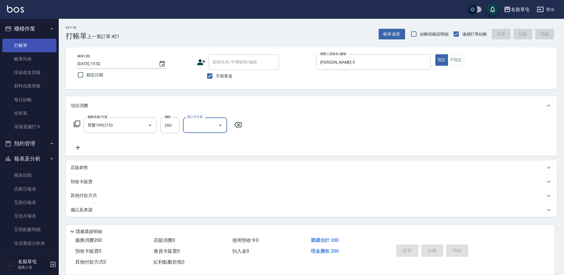
type input "[DATE] 19:53"
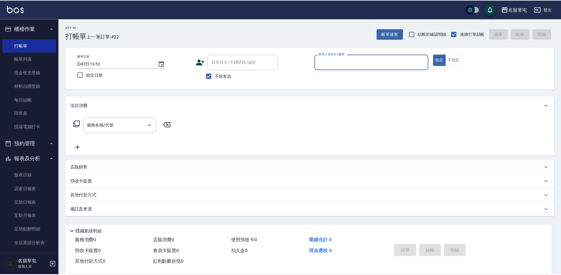
scroll to position [29, 0]
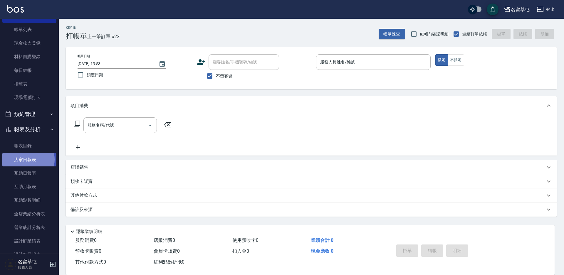
click at [28, 159] on link "店家日報表" at bounding box center [29, 160] width 54 height 14
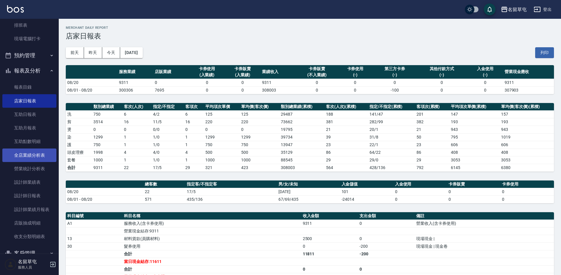
scroll to position [102, 0]
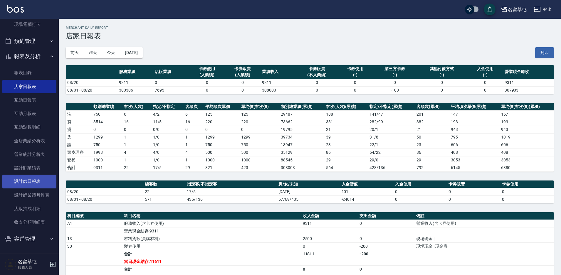
click at [35, 182] on link "設計師日報表" at bounding box center [29, 182] width 54 height 14
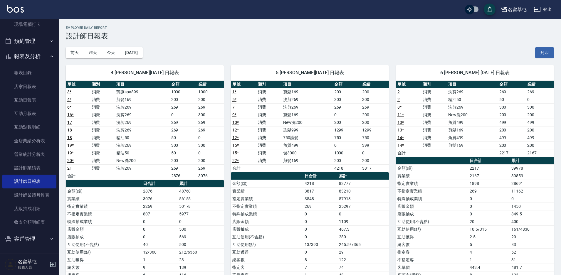
click at [396, 37] on h3 "設計師日報表" at bounding box center [310, 36] width 488 height 8
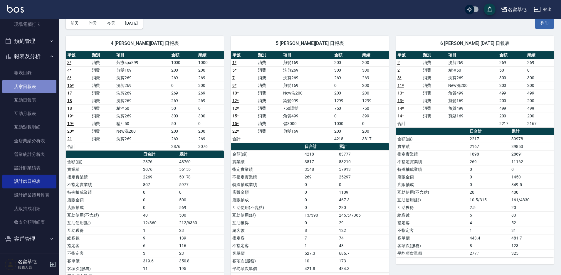
click at [32, 83] on link "店家日報表" at bounding box center [29, 87] width 54 height 14
